Goal: Use online tool/utility: Use online tool/utility

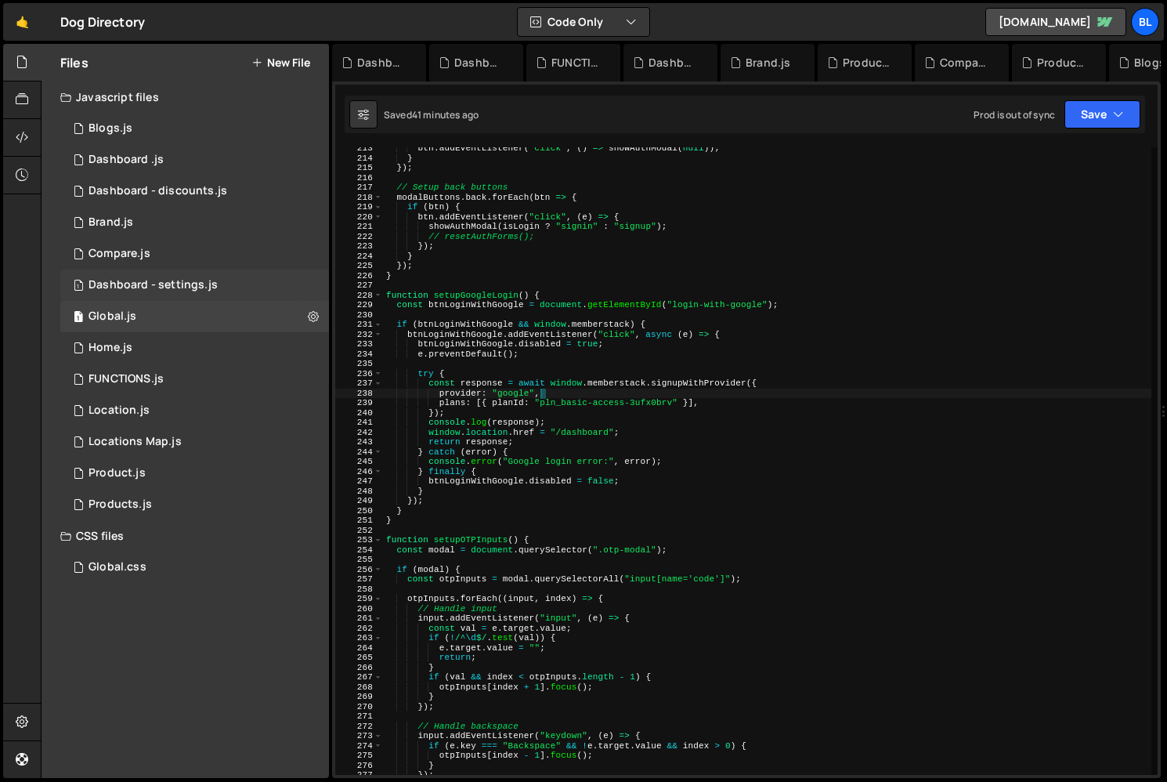
scroll to position [24345, 0]
click at [508, 316] on div "btn . addEventListener ( "click" , ( ) => showAuthModal ( null )) ; } }) ; // S…" at bounding box center [767, 466] width 768 height 647
click at [494, 370] on div "btn . addEventListener ( "click" , ( ) => showAuthModal ( null )) ; } }) ; // S…" at bounding box center [767, 466] width 768 height 647
click at [434, 466] on div "btn . addEventListener ( "click" , ( ) => showAuthModal ( null )) ; } }) ; // S…" at bounding box center [767, 466] width 768 height 647
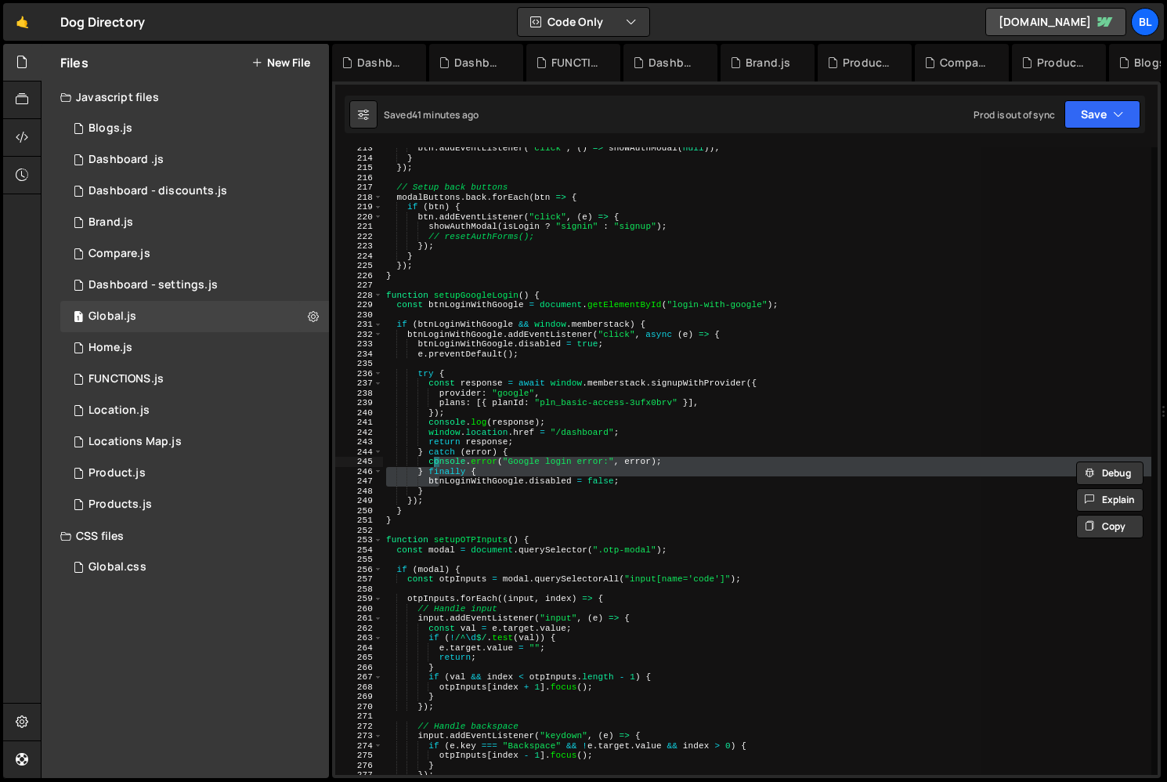
click at [438, 484] on div "btn . addEventListener ( "click" , ( ) => showAuthModal ( null )) ; } }) ; // S…" at bounding box center [767, 460] width 768 height 627
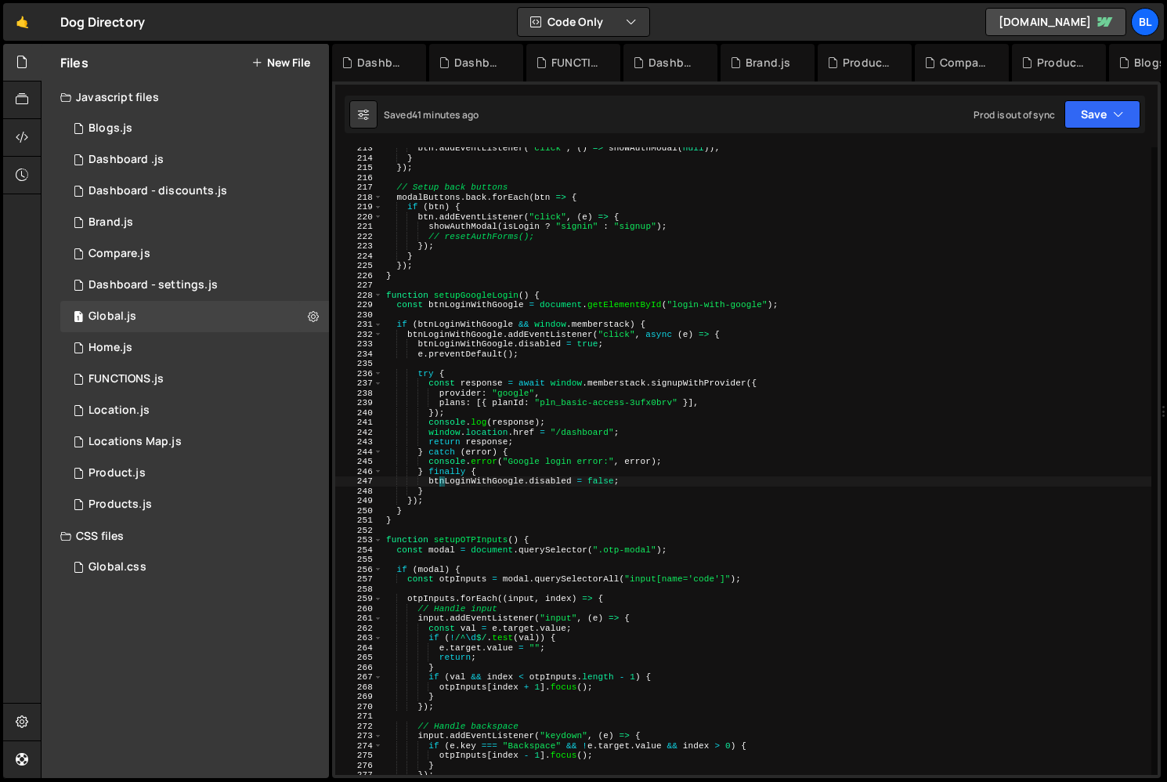
drag, startPoint x: 534, startPoint y: 429, endPoint x: 531, endPoint y: 353, distance: 76.0
click at [534, 429] on div "btn . addEventListener ( "click" , ( ) => showAuthModal ( null )) ; } }) ; // S…" at bounding box center [767, 466] width 768 height 647
click at [529, 351] on div "btn . addEventListener ( "click" , ( ) => showAuthModal ( null )) ; } }) ; // S…" at bounding box center [767, 466] width 768 height 647
click at [500, 373] on div "btn . addEventListener ( "click" , ( ) => showAuthModal ( null )) ; } }) ; // S…" at bounding box center [767, 466] width 768 height 647
type textarea "try {"
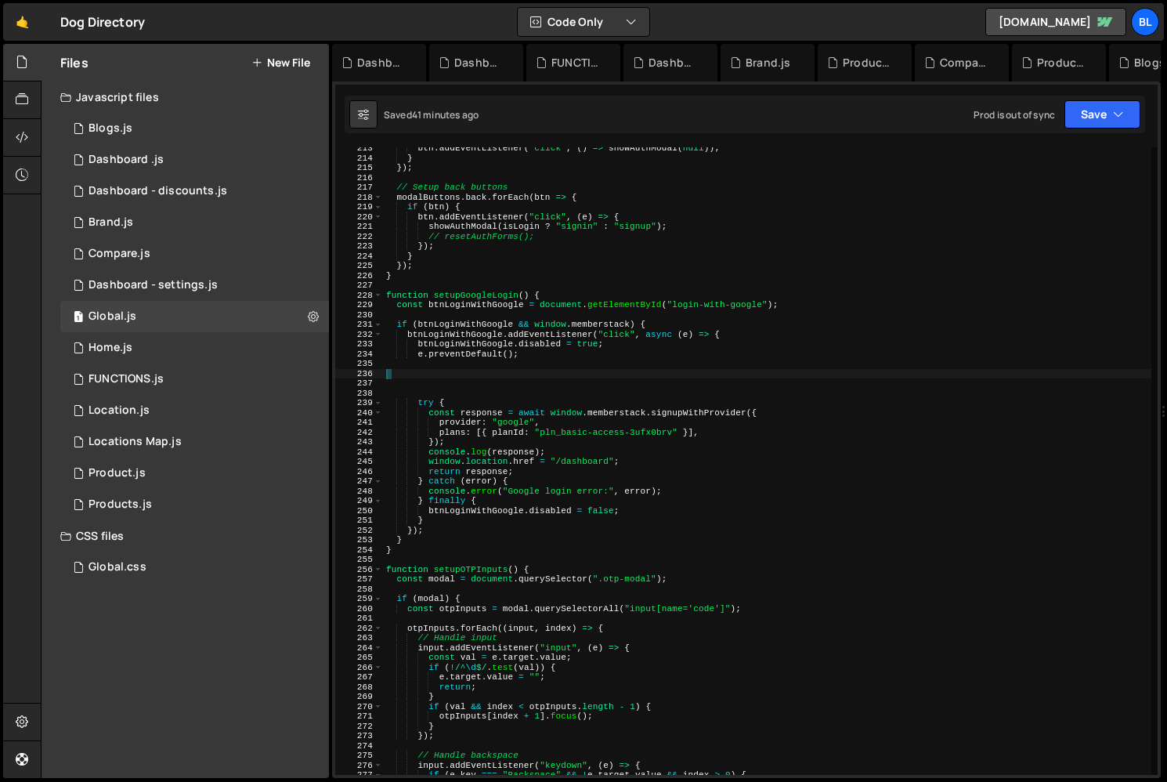
paste textarea "}"
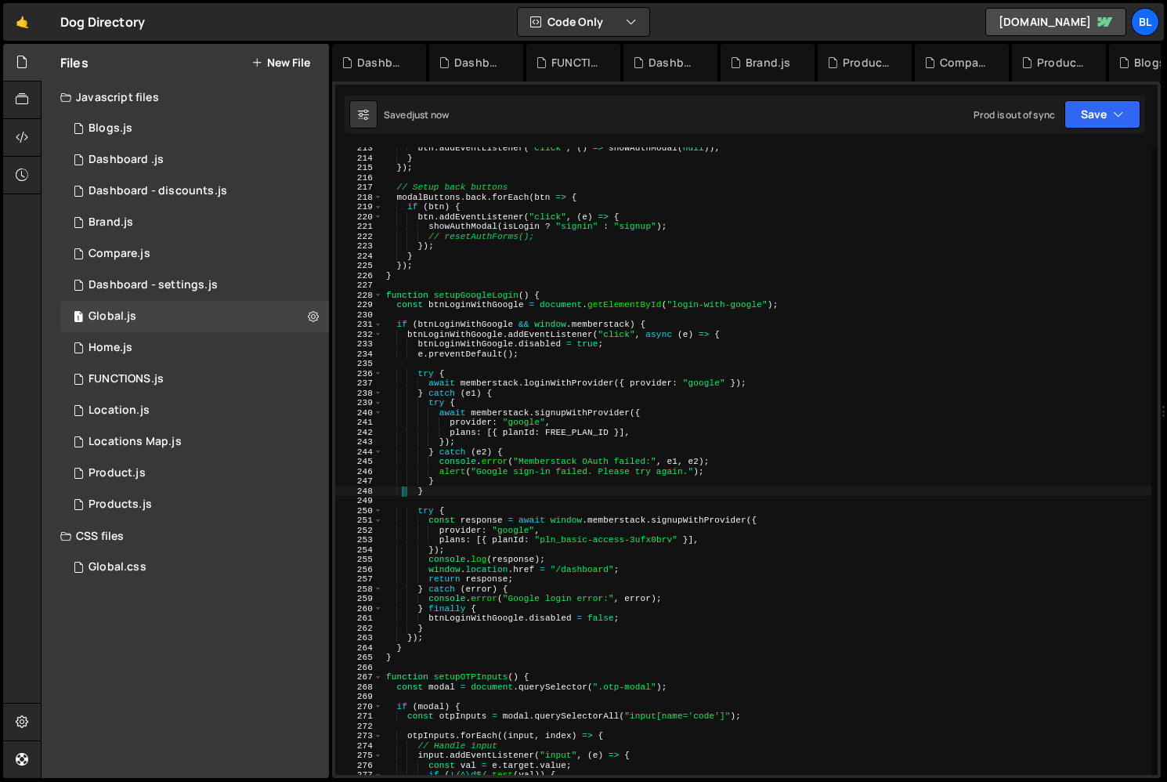
click at [529, 463] on div "btn . addEventListener ( "click" , ( ) => showAuthModal ( null )) ; } }) ; // S…" at bounding box center [767, 466] width 768 height 647
click at [504, 372] on div "btn . addEventListener ( "click" , ( ) => showAuthModal ( null )) ; } }) ; // S…" at bounding box center [767, 466] width 768 height 647
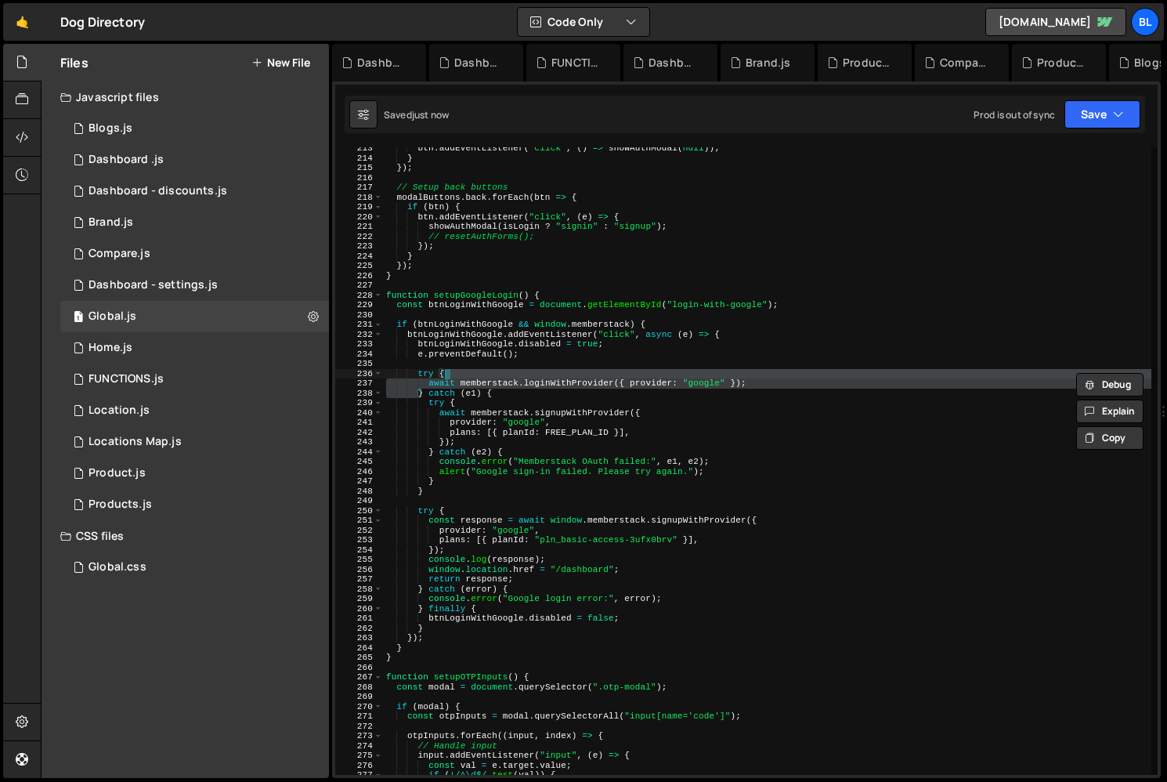
click at [491, 375] on div "btn . addEventListener ( "click" , ( ) => showAuthModal ( null )) ; } }) ; // S…" at bounding box center [767, 460] width 768 height 627
click at [491, 375] on div "btn . addEventListener ( "click" , ( ) => showAuthModal ( null )) ; } }) ; // S…" at bounding box center [767, 466] width 768 height 647
click at [491, 385] on div "btn . addEventListener ( "click" , ( ) => showAuthModal ( null )) ; } }) ; // S…" at bounding box center [767, 460] width 768 height 627
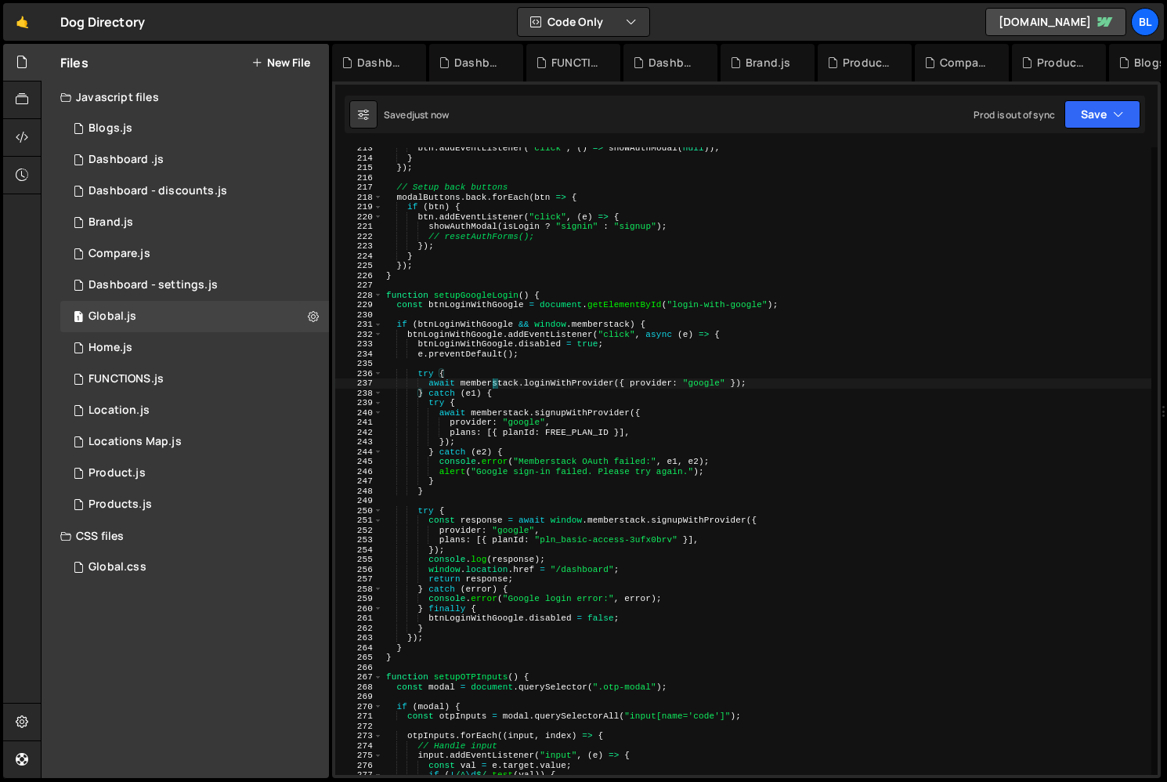
click at [491, 385] on div "btn . addEventListener ( "click" , ( ) => showAuthModal ( null )) ; } }) ; // S…" at bounding box center [767, 466] width 768 height 647
click at [565, 526] on div "btn . addEventListener ( "click" , ( ) => showAuthModal ( null )) ; } }) ; // S…" at bounding box center [767, 466] width 768 height 647
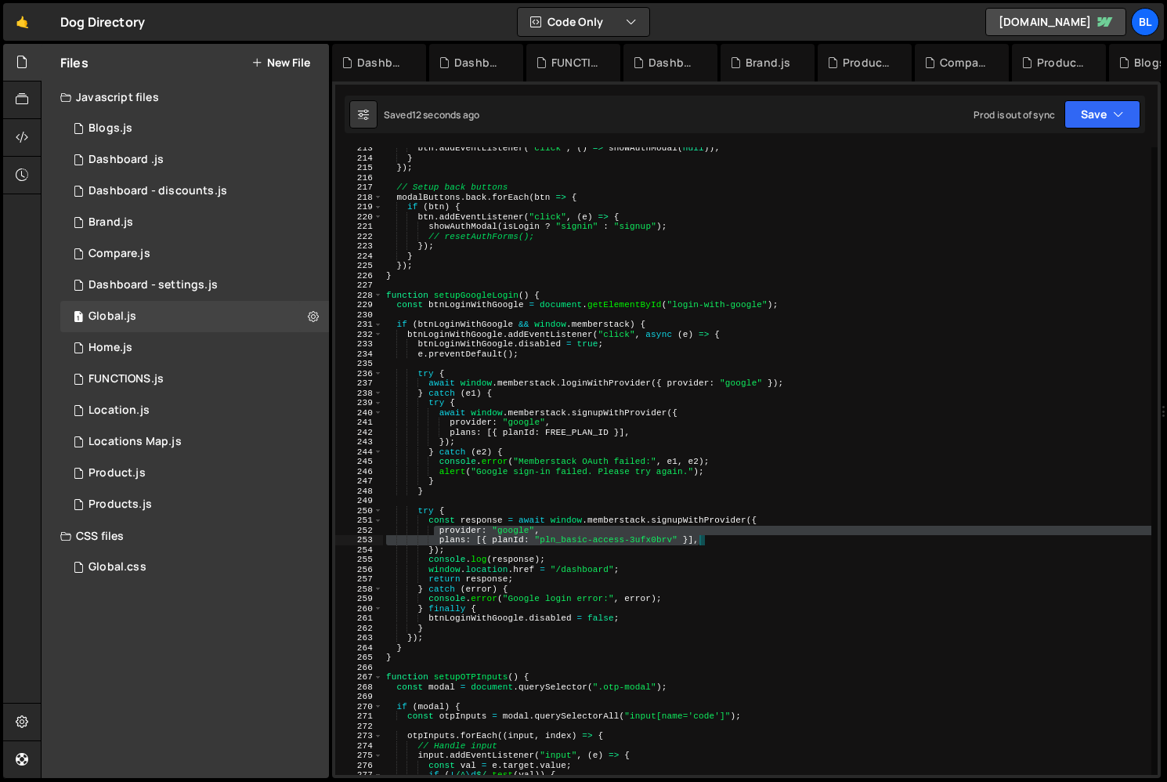
drag, startPoint x: 433, startPoint y: 530, endPoint x: 713, endPoint y: 540, distance: 279.8
click at [713, 540] on div "btn . addEventListener ( "click" , ( ) => showAuthModal ( null )) ; } }) ; // S…" at bounding box center [767, 466] width 768 height 647
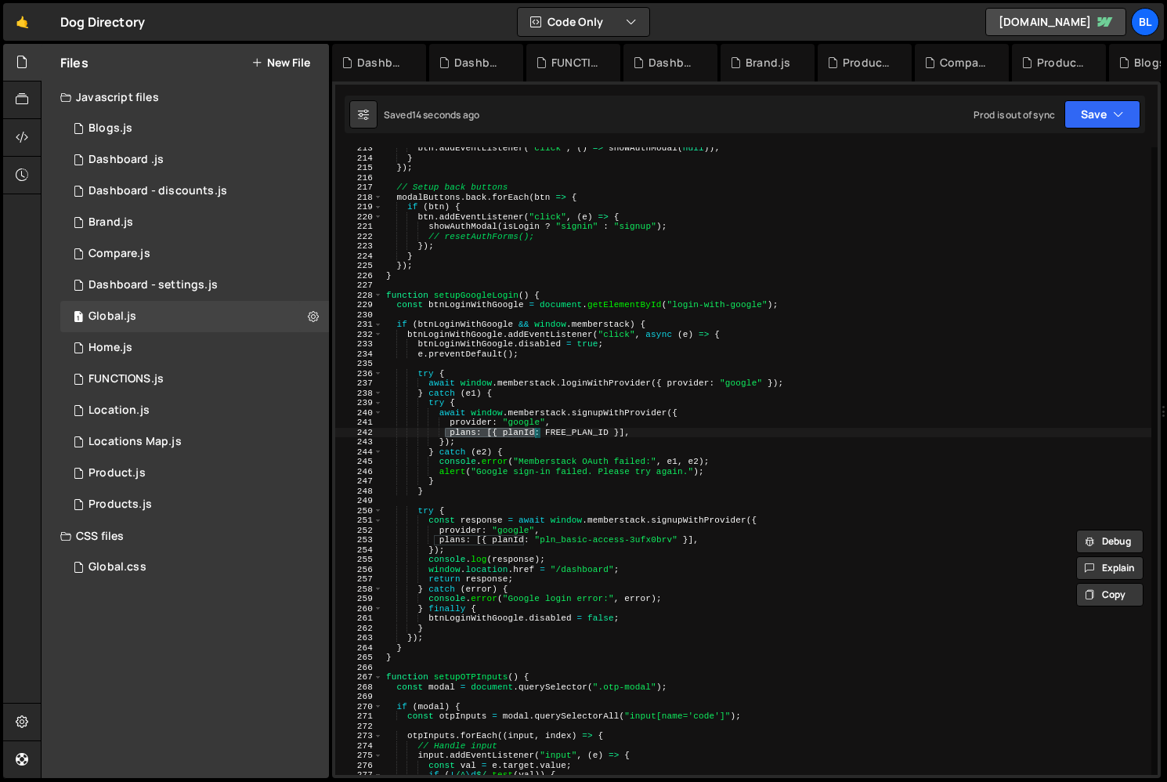
drag, startPoint x: 443, startPoint y: 429, endPoint x: 538, endPoint y: 432, distance: 95.6
click at [538, 432] on div "btn . addEventListener ( "click" , ( ) => showAuthModal ( null )) ; } }) ; // S…" at bounding box center [767, 466] width 768 height 647
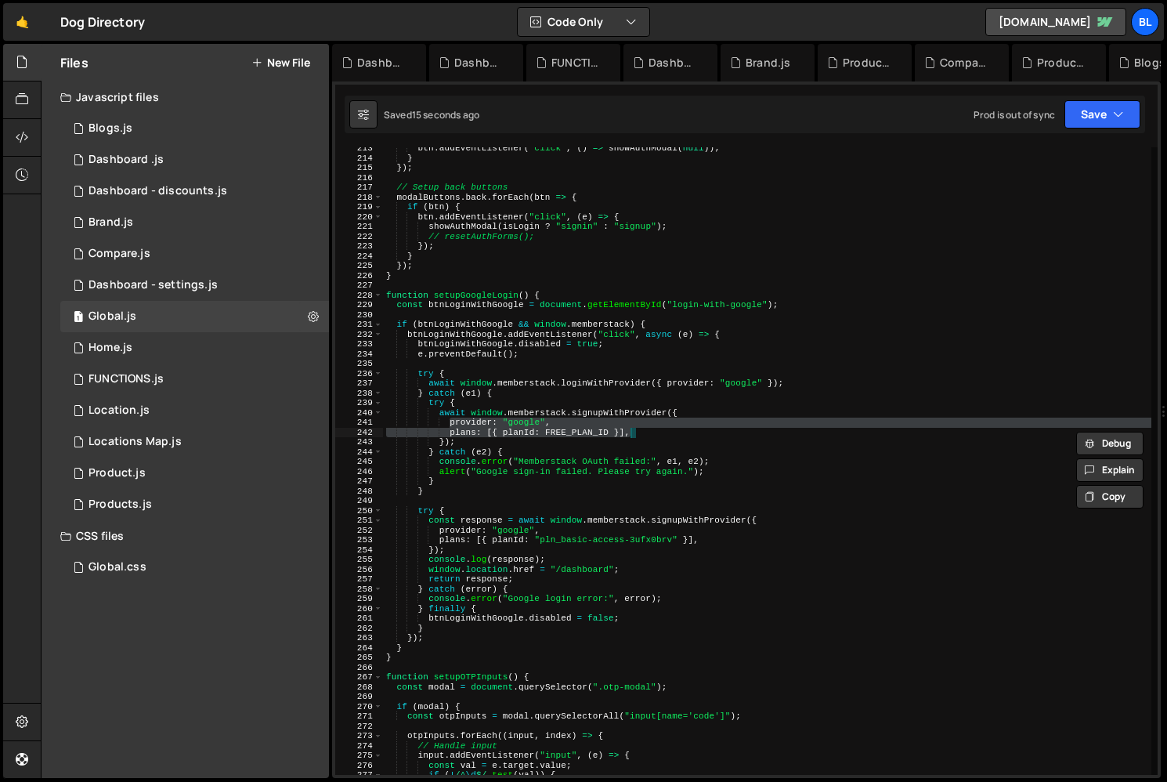
drag, startPoint x: 447, startPoint y: 417, endPoint x: 634, endPoint y: 428, distance: 187.5
click at [634, 428] on div "btn . addEventListener ( "click" , ( ) => showAuthModal ( null )) ; } }) ; // S…" at bounding box center [767, 466] width 768 height 647
paste textarea "plans: [{ planId: "pln_basic-access-3ufx0brv""
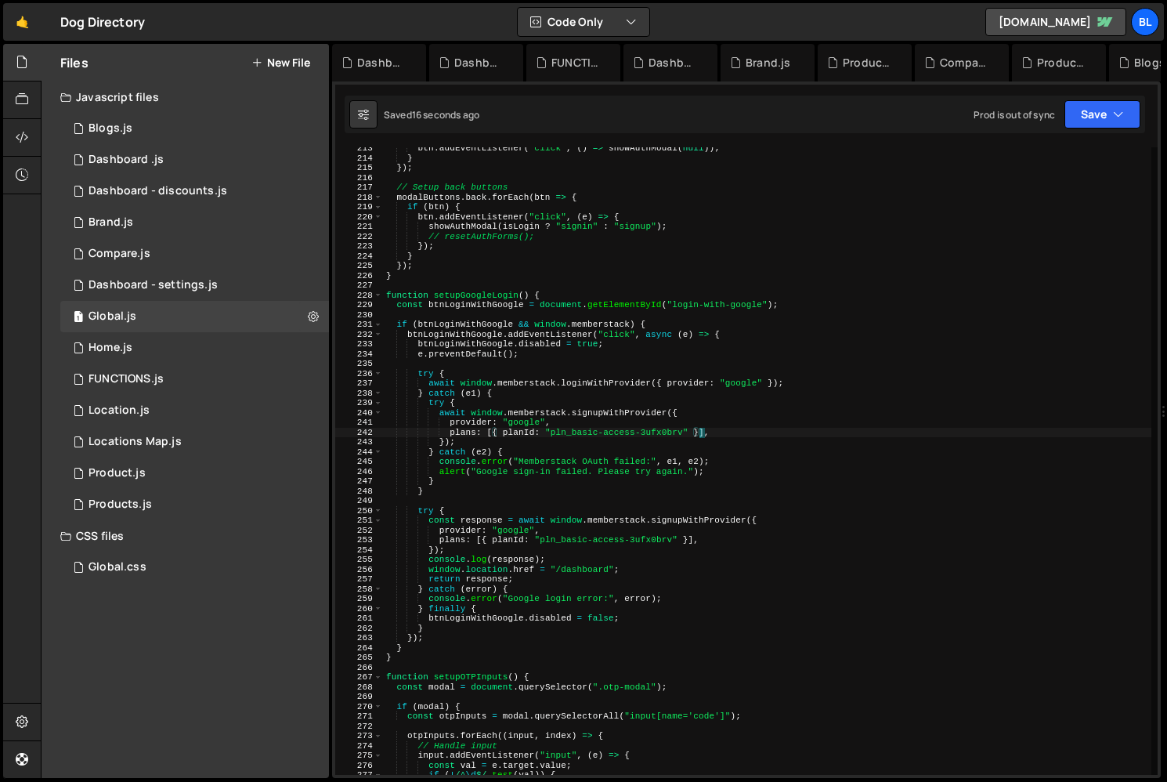
click at [508, 435] on div "btn . addEventListener ( "click" , ( ) => showAuthModal ( null )) ; } }) ; // S…" at bounding box center [767, 466] width 768 height 647
click at [497, 486] on div "btn . addEventListener ( "click" , ( ) => showAuthModal ( null )) ; } }) ; // S…" at bounding box center [767, 466] width 768 height 647
click at [612, 559] on div "btn . addEventListener ( "click" , ( ) => showAuthModal ( null )) ; } }) ; // S…" at bounding box center [767, 466] width 768 height 647
click at [653, 556] on div "btn . addEventListener ( "click" , ( ) => showAuthModal ( null )) ; } }) ; // S…" at bounding box center [767, 466] width 768 height 647
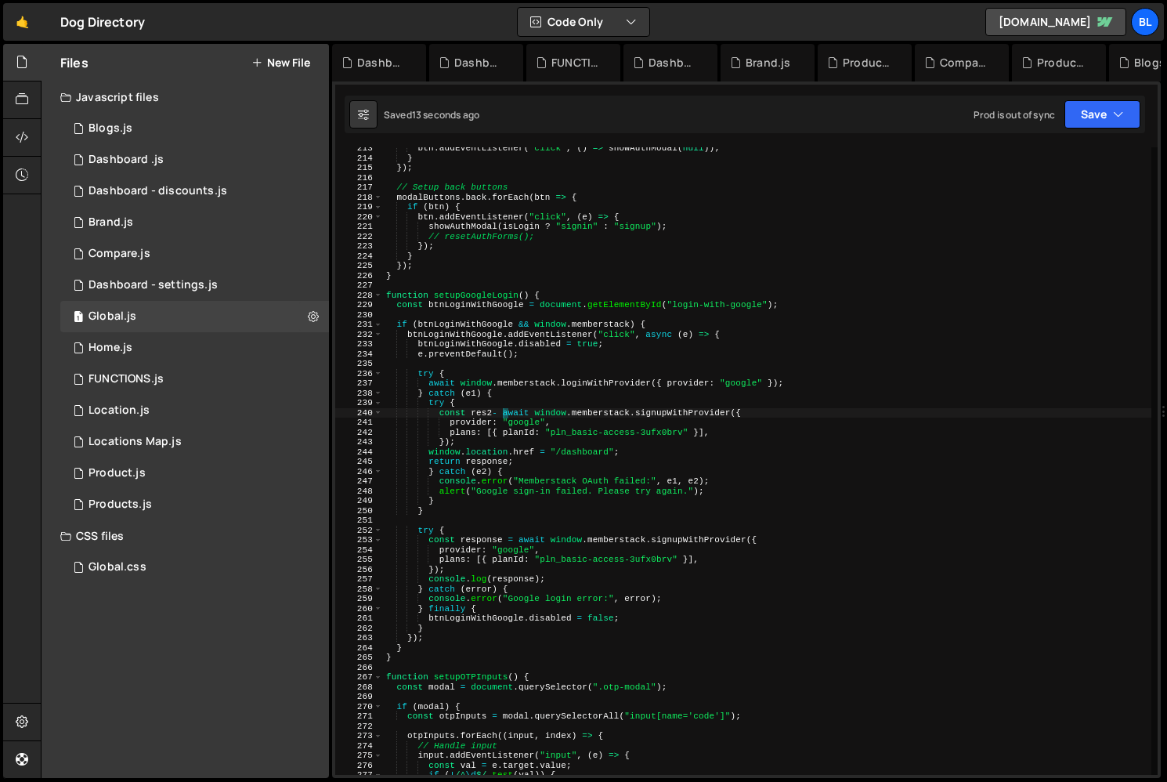
scroll to position [0, 9]
click at [498, 449] on div "btn . addEventListener ( "click" , ( ) => showAuthModal ( null )) ; } }) ; // S…" at bounding box center [767, 466] width 768 height 647
click at [523, 449] on div "btn . addEventListener ( "click" , ( ) => showAuthModal ( null )) ; } }) ; // S…" at bounding box center [767, 466] width 768 height 647
click at [499, 404] on div "btn . addEventListener ( "click" , ( ) => showAuthModal ( null )) ; } }) ; // S…" at bounding box center [767, 466] width 768 height 647
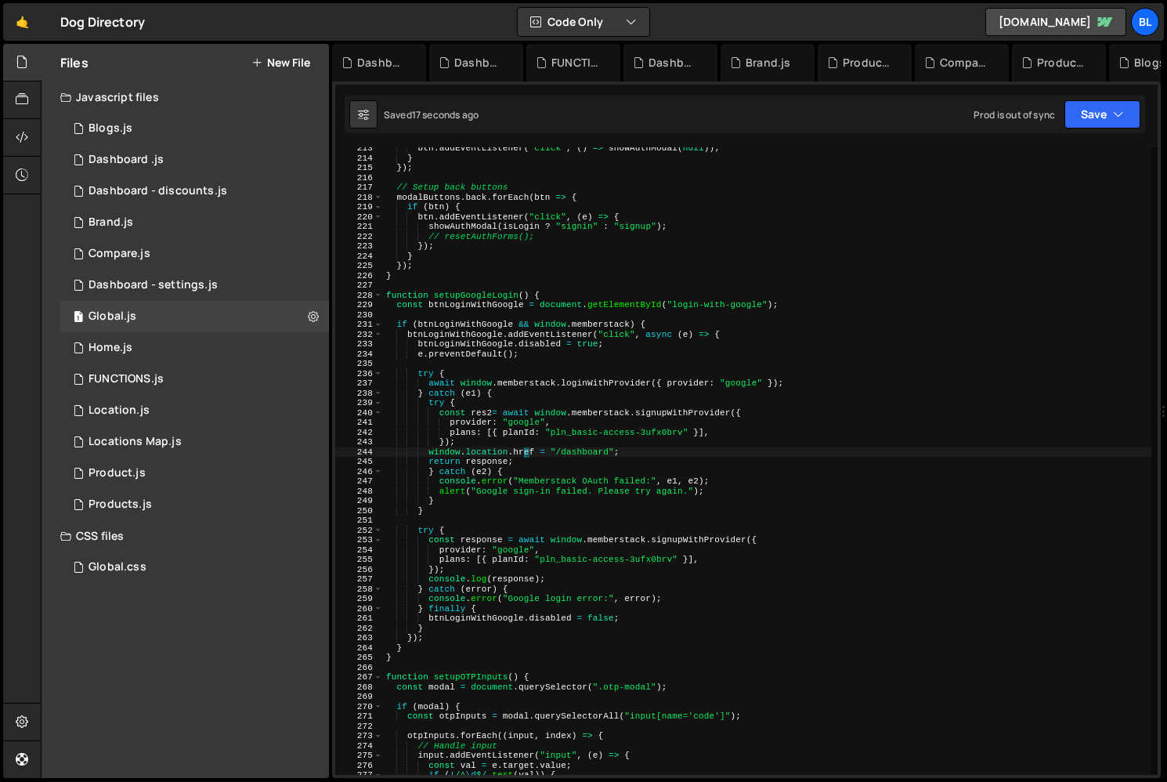
scroll to position [0, 5]
click at [609, 436] on div "btn . addEventListener ( "click" , ( ) => showAuthModal ( null )) ; } }) ; // S…" at bounding box center [767, 466] width 768 height 647
click at [634, 443] on div "btn . addEventListener ( "click" , ( ) => showAuthModal ( null )) ; } }) ; // S…" at bounding box center [767, 466] width 768 height 647
click at [646, 448] on div "btn . addEventListener ( "click" , ( ) => showAuthModal ( null )) ; } }) ; // S…" at bounding box center [767, 466] width 768 height 647
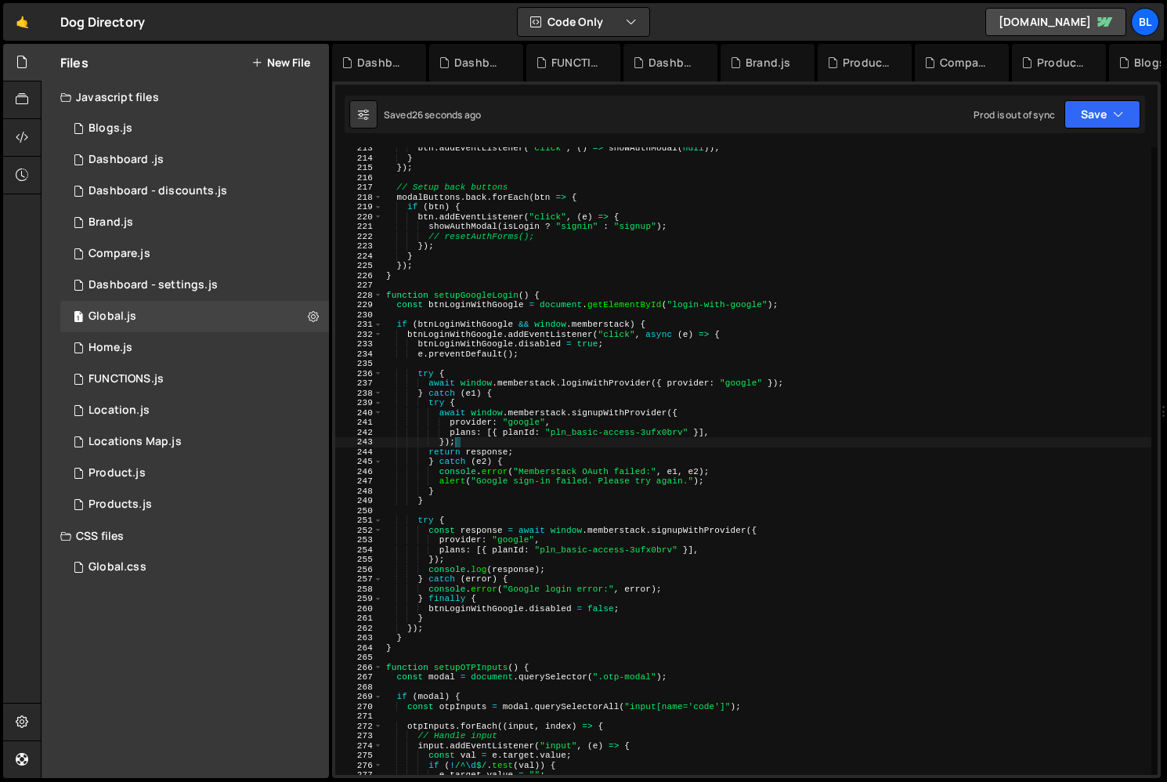
click at [607, 443] on div "btn . addEventListener ( "click" , ( ) => showAuthModal ( null )) ; } }) ; // S…" at bounding box center [767, 466] width 768 height 647
click at [577, 445] on div "btn . addEventListener ( "click" , ( ) => showAuthModal ( null )) ; } }) ; // S…" at bounding box center [767, 466] width 768 height 647
click at [546, 449] on div "btn . addEventListener ( "click" , ( ) => showAuthModal ( null )) ; } }) ; // S…" at bounding box center [767, 466] width 768 height 647
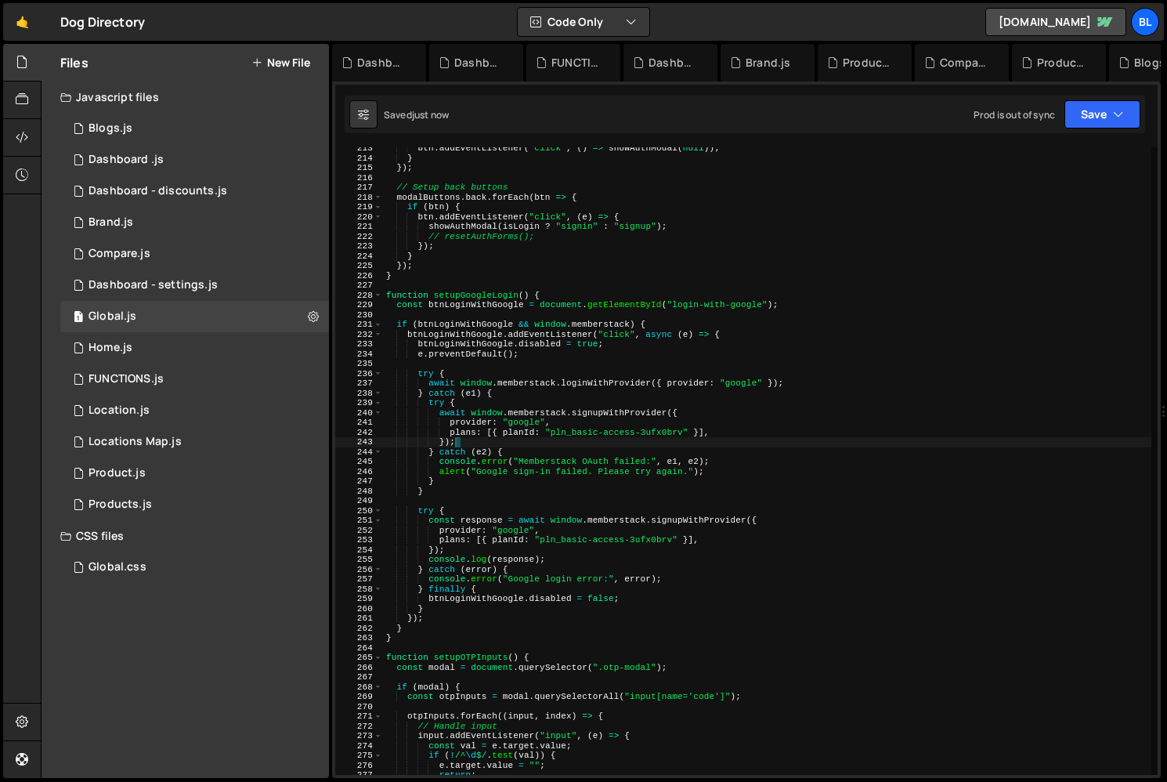
click at [520, 568] on div "btn . addEventListener ( "click" , ( ) => showAuthModal ( null )) ; } }) ; // S…" at bounding box center [767, 466] width 768 height 647
click at [493, 594] on div "btn . addEventListener ( "click" , ( ) => showAuthModal ( null )) ; } }) ; // S…" at bounding box center [767, 466] width 768 height 647
click at [479, 604] on div "btn . addEventListener ( "click" , ( ) => showAuthModal ( null )) ; } }) ; // S…" at bounding box center [767, 466] width 768 height 647
click at [459, 588] on div "btn . addEventListener ( "click" , ( ) => showAuthModal ( null )) ; } }) ; // S…" at bounding box center [767, 466] width 768 height 647
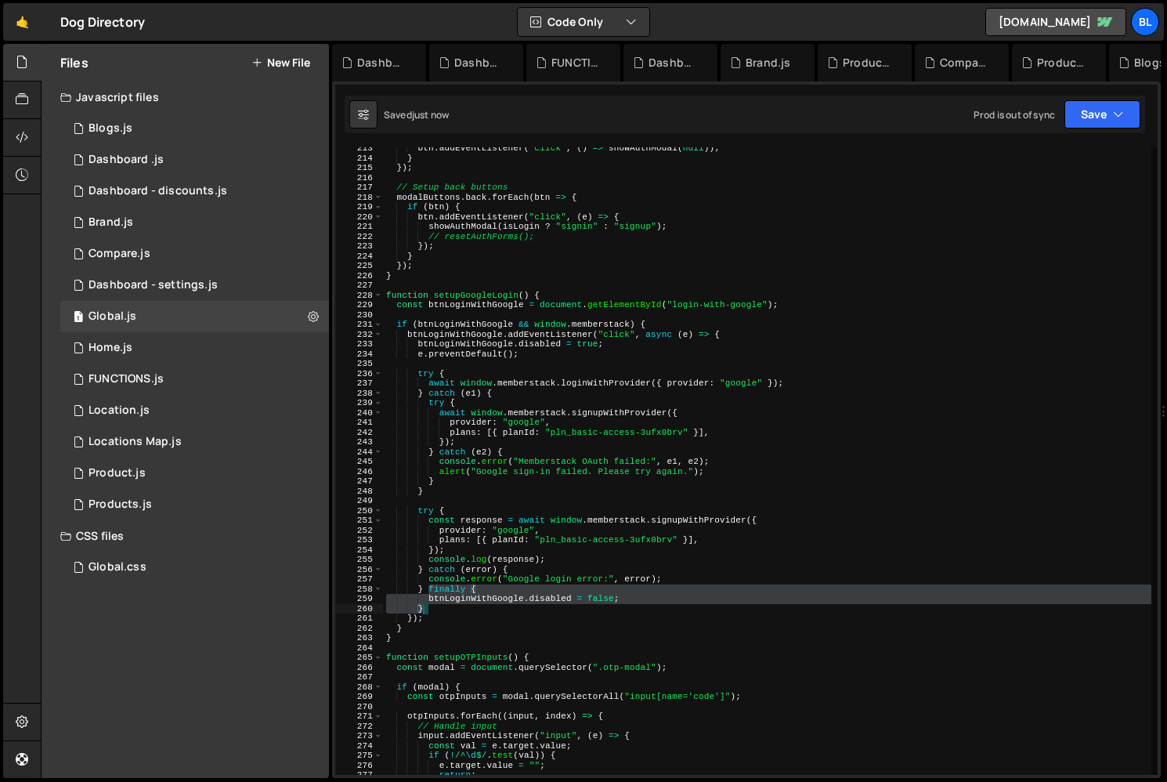
drag, startPoint x: 428, startPoint y: 590, endPoint x: 446, endPoint y: 605, distance: 23.4
click at [446, 605] on div "btn . addEventListener ( "click" , ( ) => showAuthModal ( null )) ; } }) ; // S…" at bounding box center [767, 466] width 768 height 647
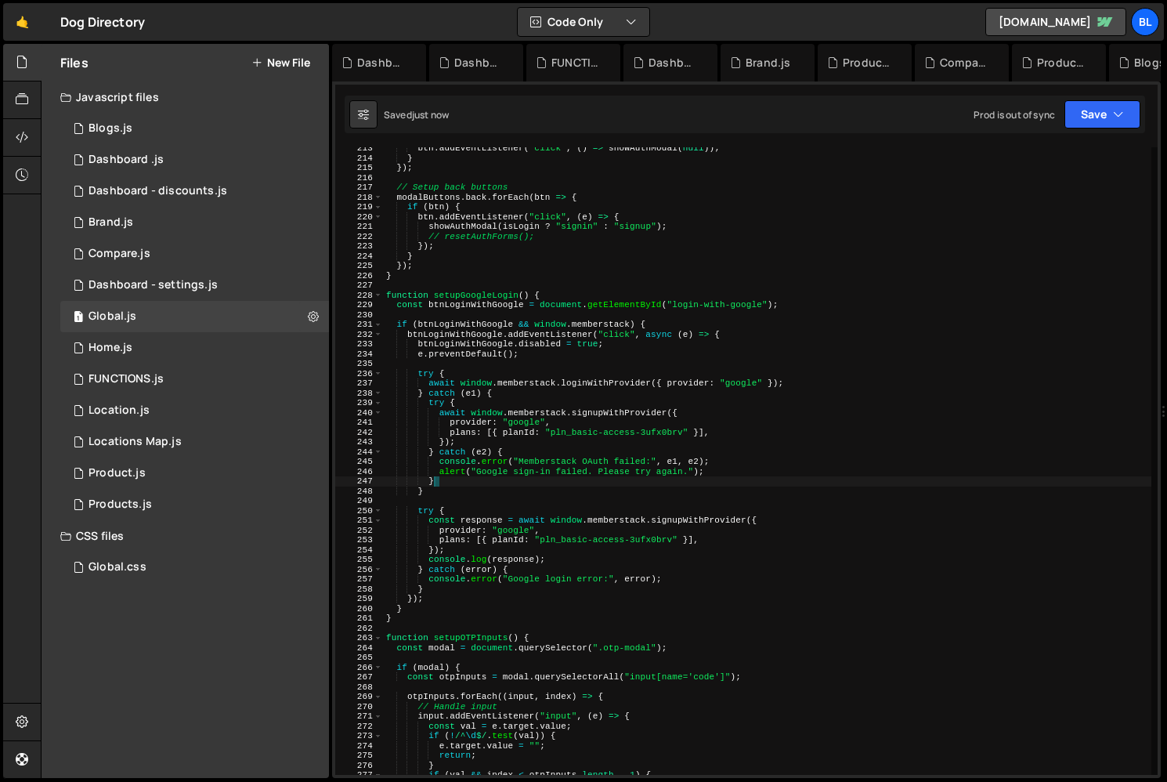
click at [440, 482] on div "btn . addEventListener ( "click" , ( ) => showAuthModal ( null )) ; } }) ; // S…" at bounding box center [767, 466] width 768 height 647
type textarea "}"
click at [439, 497] on div "btn . addEventListener ( "click" , ( ) => showAuthModal ( null )) ; } }) ; // S…" at bounding box center [767, 466] width 768 height 647
click at [441, 490] on div "btn . addEventListener ( "click" , ( ) => showAuthModal ( null )) ; } }) ; // S…" at bounding box center [767, 466] width 768 height 647
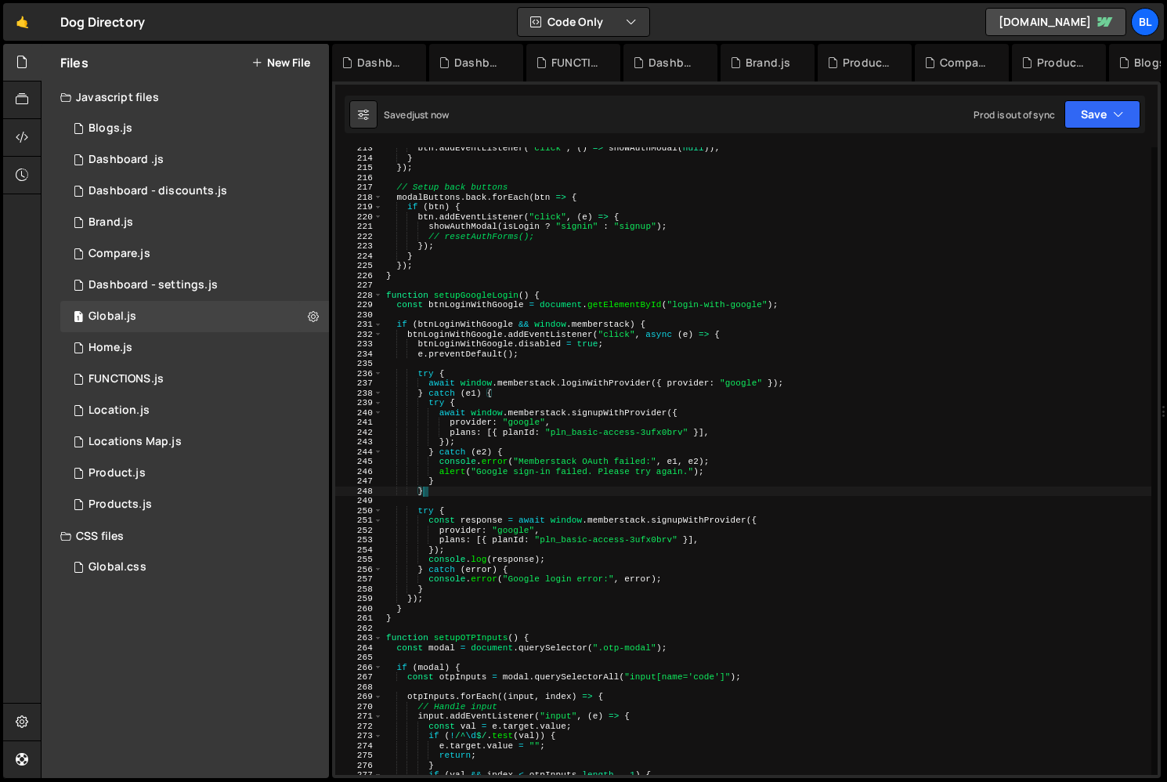
paste textarea "catch (error) { console.error("Google login error:", error);"
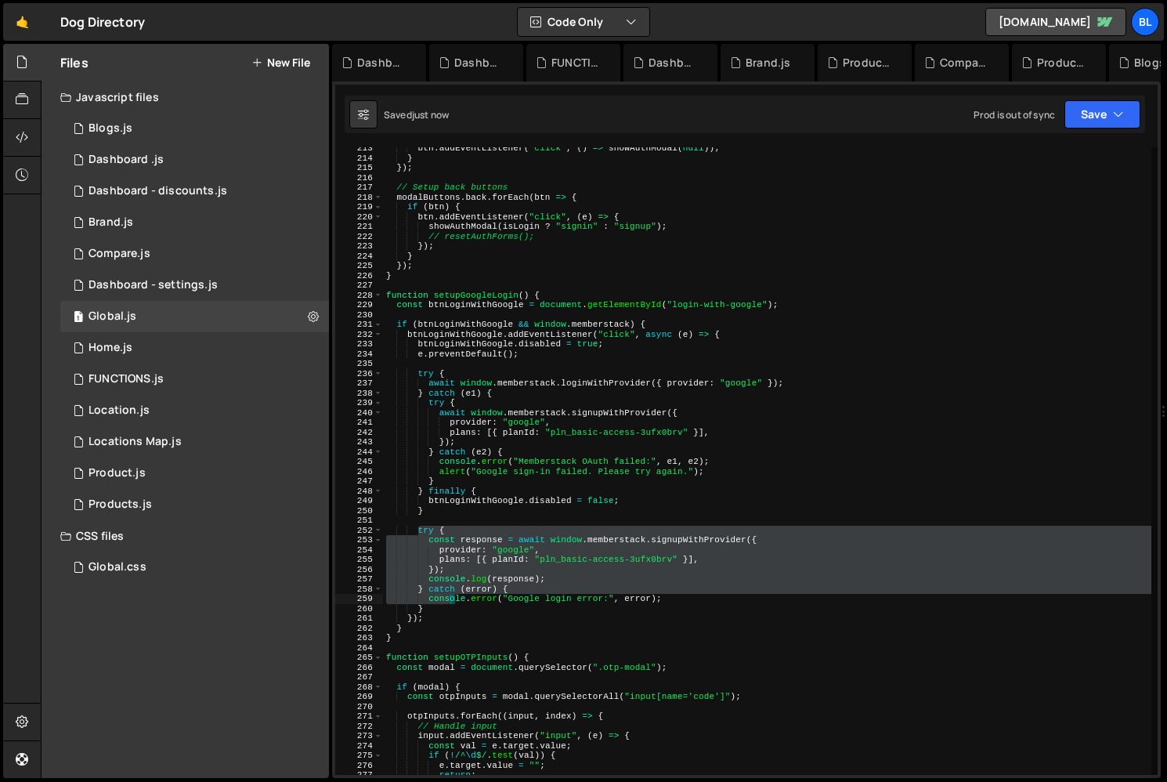
drag, startPoint x: 417, startPoint y: 528, endPoint x: 451, endPoint y: 603, distance: 82.7
click at [451, 603] on div "btn . addEventListener ( "click" , ( ) => showAuthModal ( null )) ; } }) ; // S…" at bounding box center [767, 466] width 768 height 647
click at [447, 609] on div "btn . addEventListener ( "click" , ( ) => showAuthModal ( null )) ; } }) ; // S…" at bounding box center [767, 466] width 768 height 647
type textarea "console.error("Google login error:", error); }"
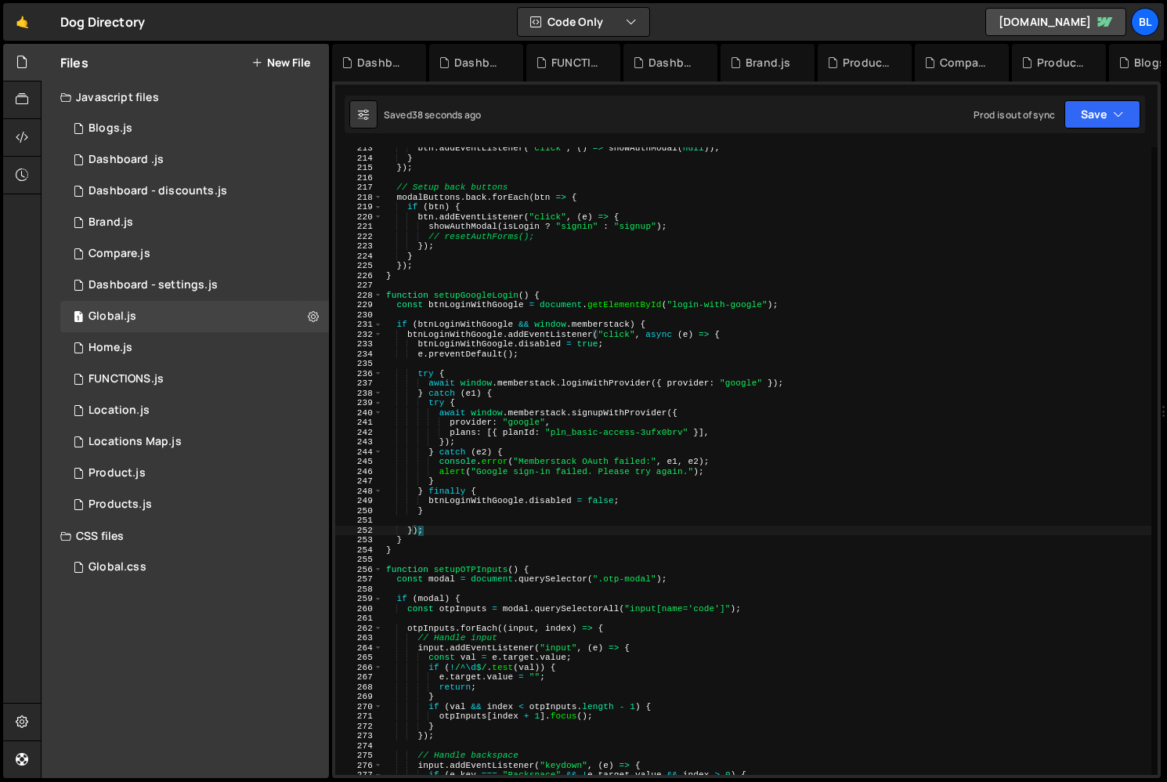
click at [406, 544] on div "btn . addEventListener ( "click" , ( ) => showAuthModal ( null )) ; } }) ; // S…" at bounding box center [767, 466] width 768 height 647
type textarea "}"
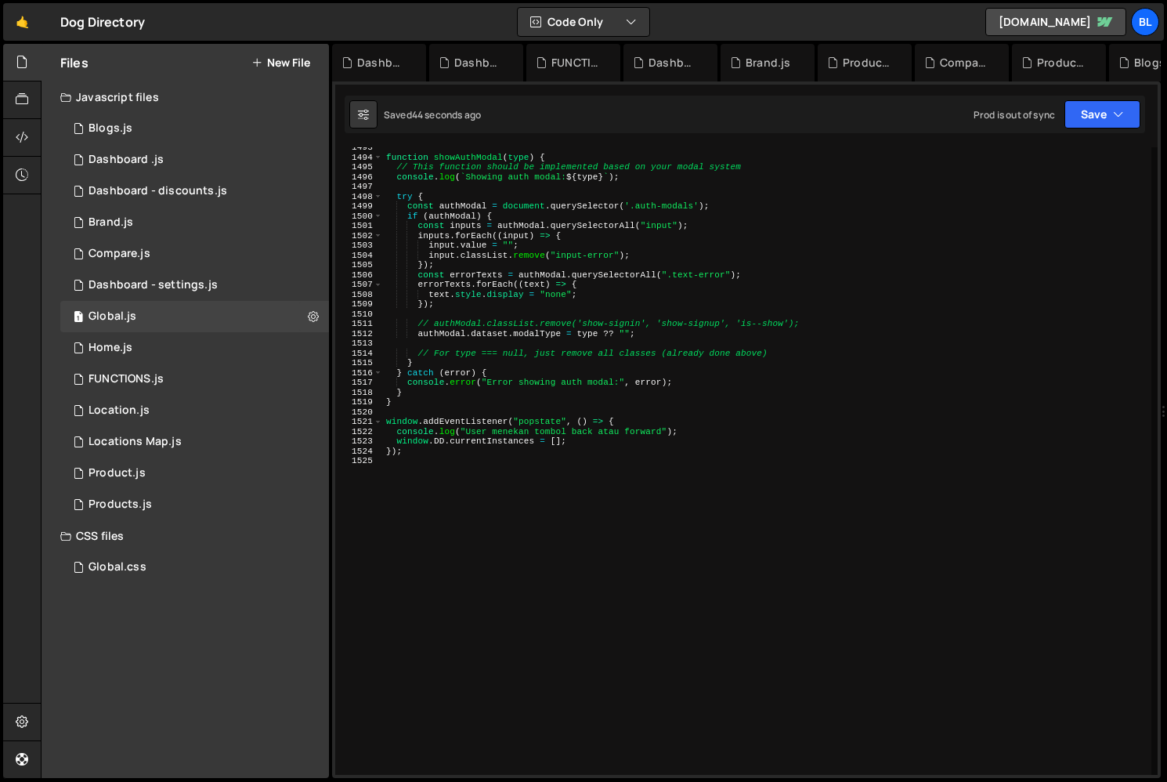
click at [456, 671] on div "function showAuthModal ( type ) { // This function should be implemented based …" at bounding box center [767, 466] width 768 height 647
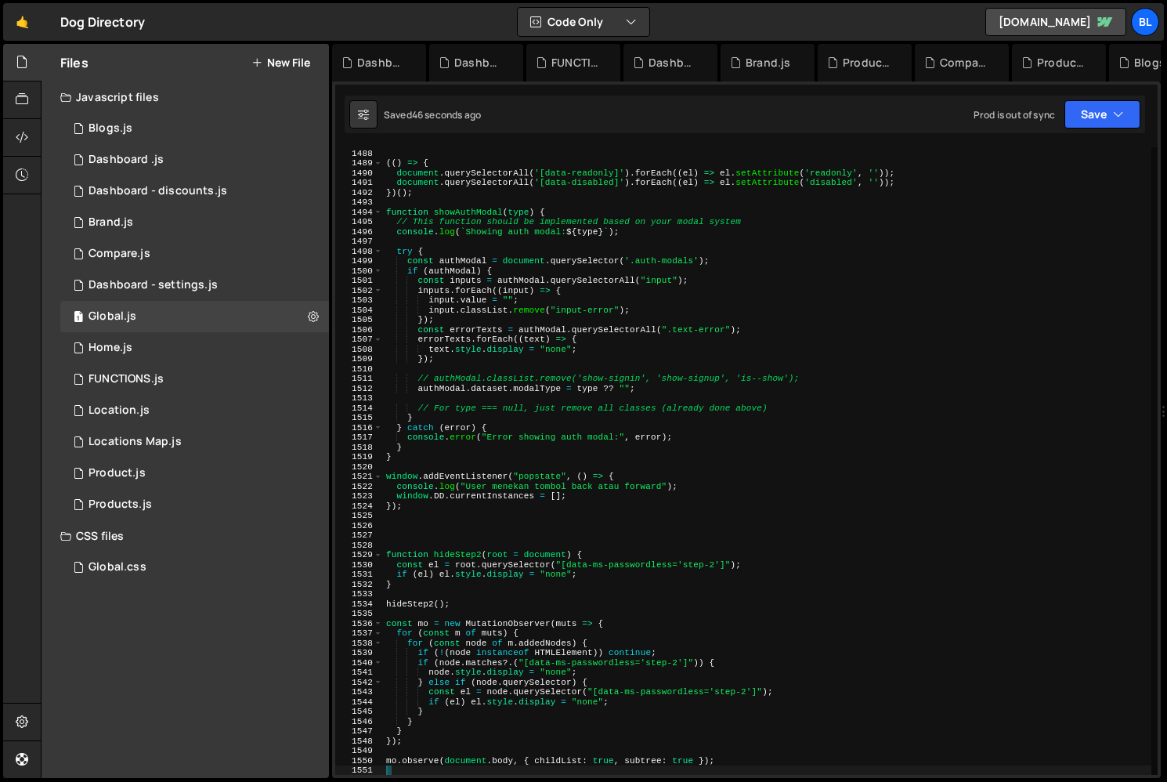
scroll to position [14558, 0]
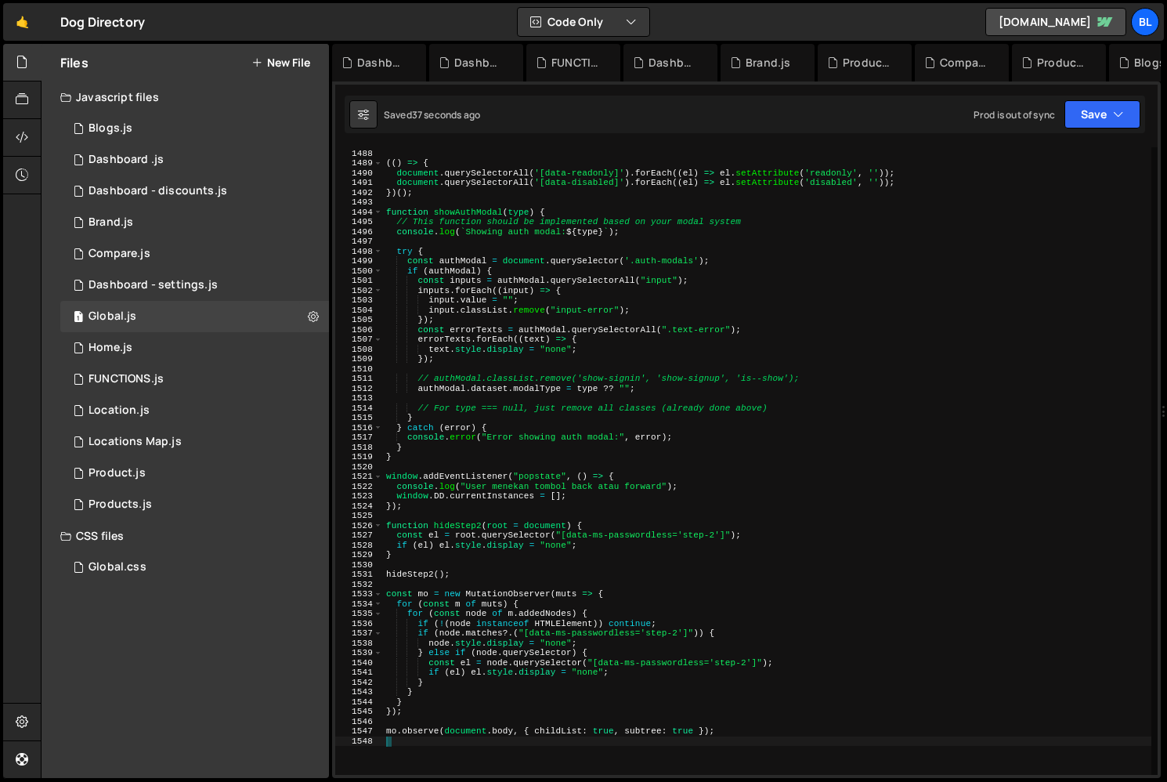
click at [554, 678] on div "// =========================== (( ) => { document . querySelectorAll ( '[data-r…" at bounding box center [767, 462] width 768 height 647
type textarea "}"
click at [536, 716] on div "// =========================== (( ) => { document . querySelectorAll ( '[data-r…" at bounding box center [767, 462] width 768 height 647
type textarea "mo.observe(document.body, { childList: true, subtree: true });"
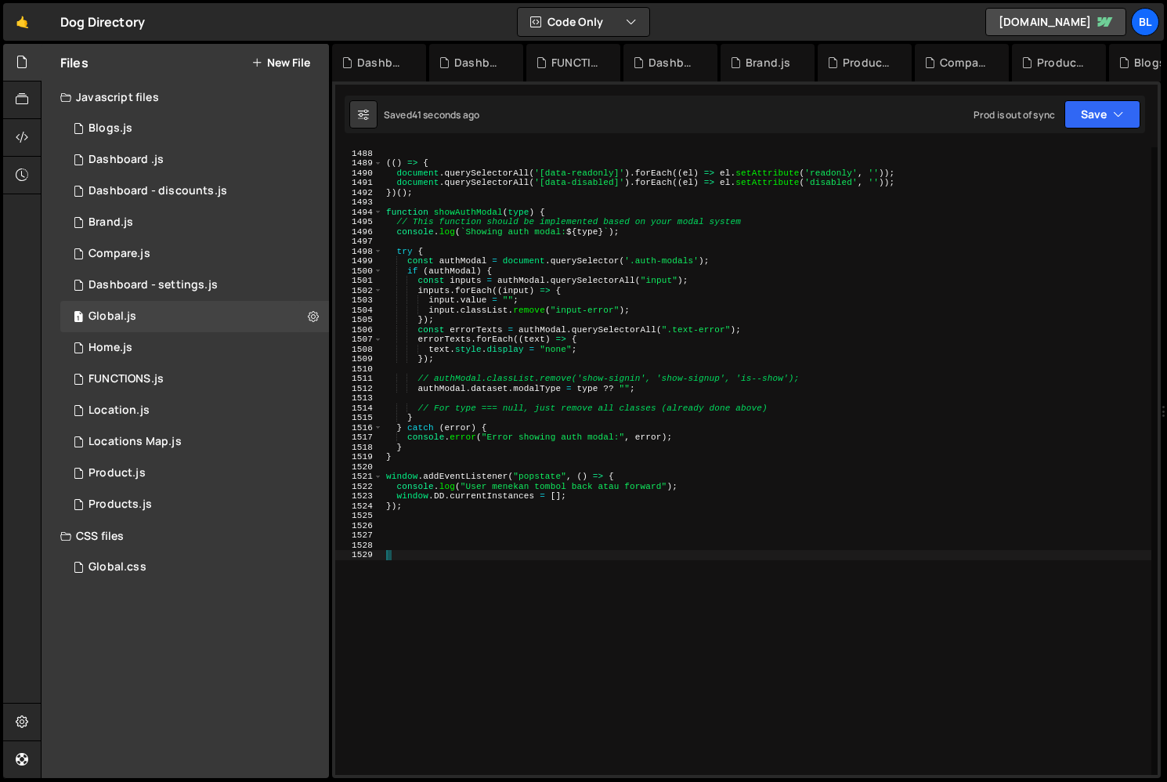
click at [499, 665] on div "// =========================== (( ) => { document . querySelectorAll ( '[data-r…" at bounding box center [767, 462] width 768 height 647
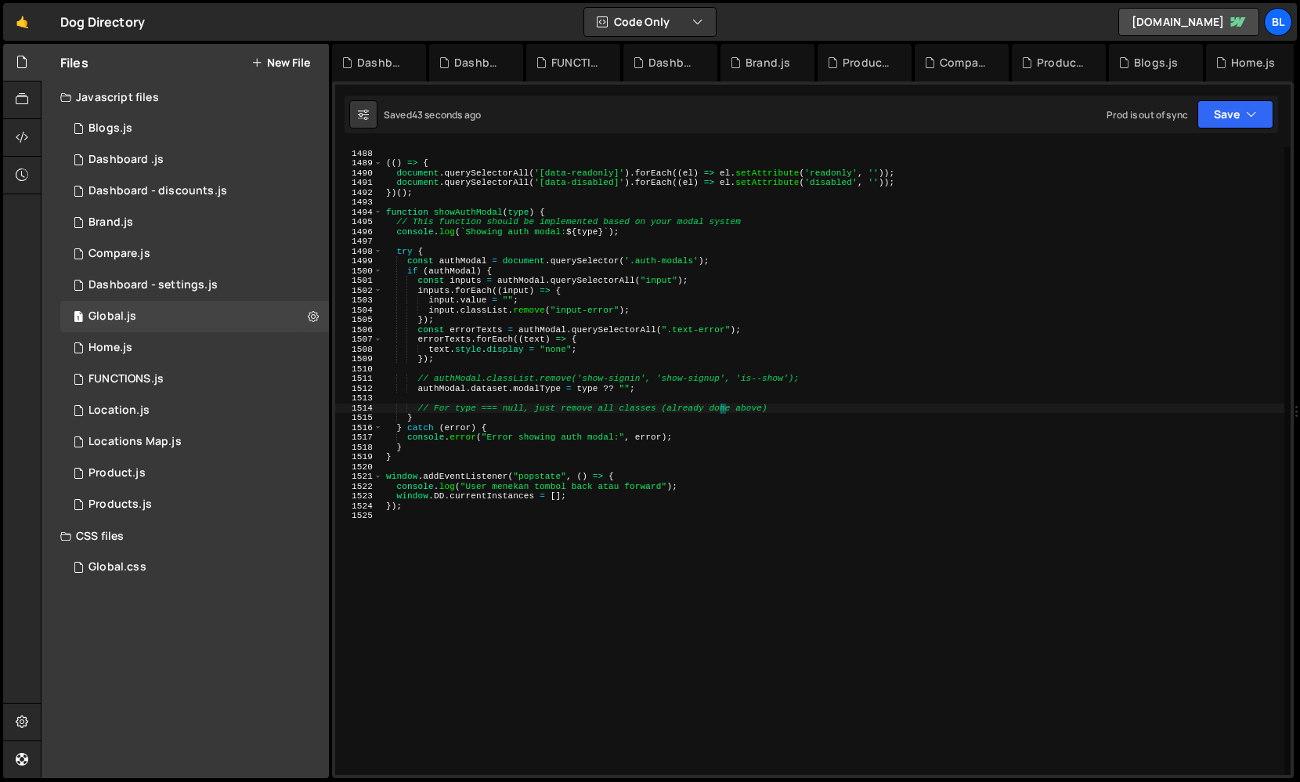
click at [582, 399] on div "// =========================== (( ) => { document . querySelectorAll ( '[data-r…" at bounding box center [834, 462] width 902 height 647
type textarea "// For type === null, just remove all classes (already done above)"
